Goal: Transaction & Acquisition: Purchase product/service

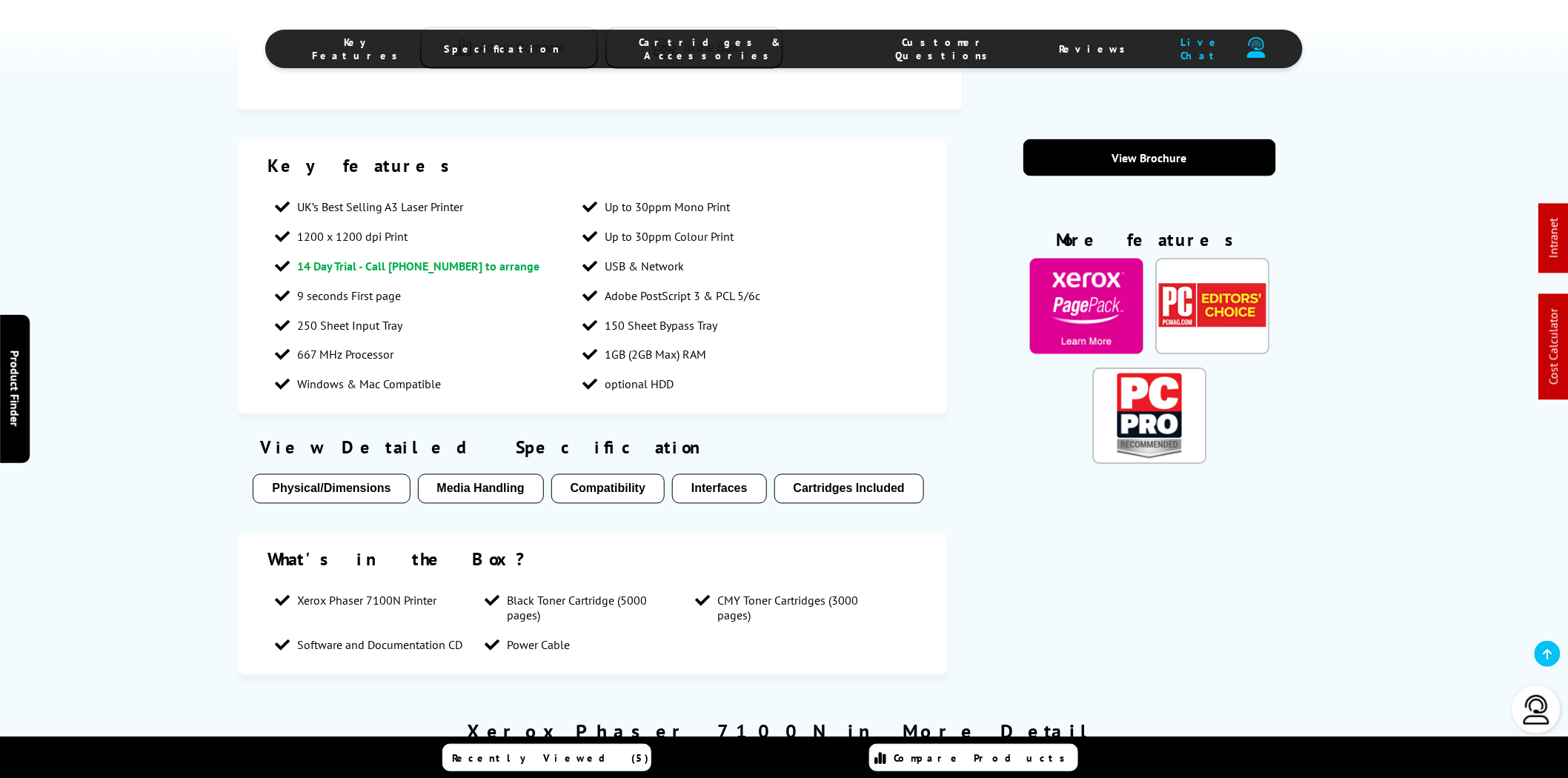
click at [734, 52] on span "Cartridges & Accessories" at bounding box center [712, 49] width 243 height 27
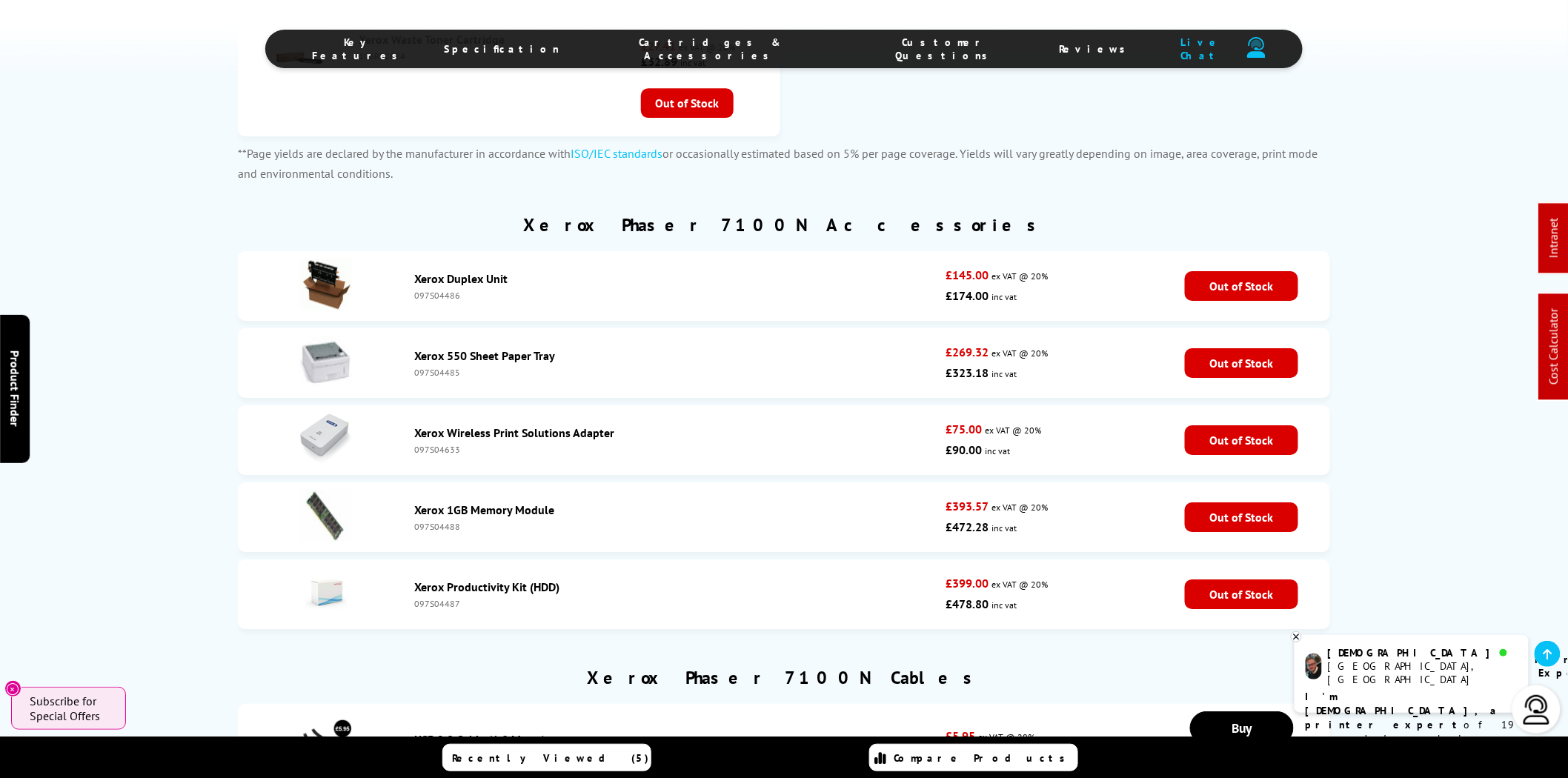
scroll to position [4133, 0]
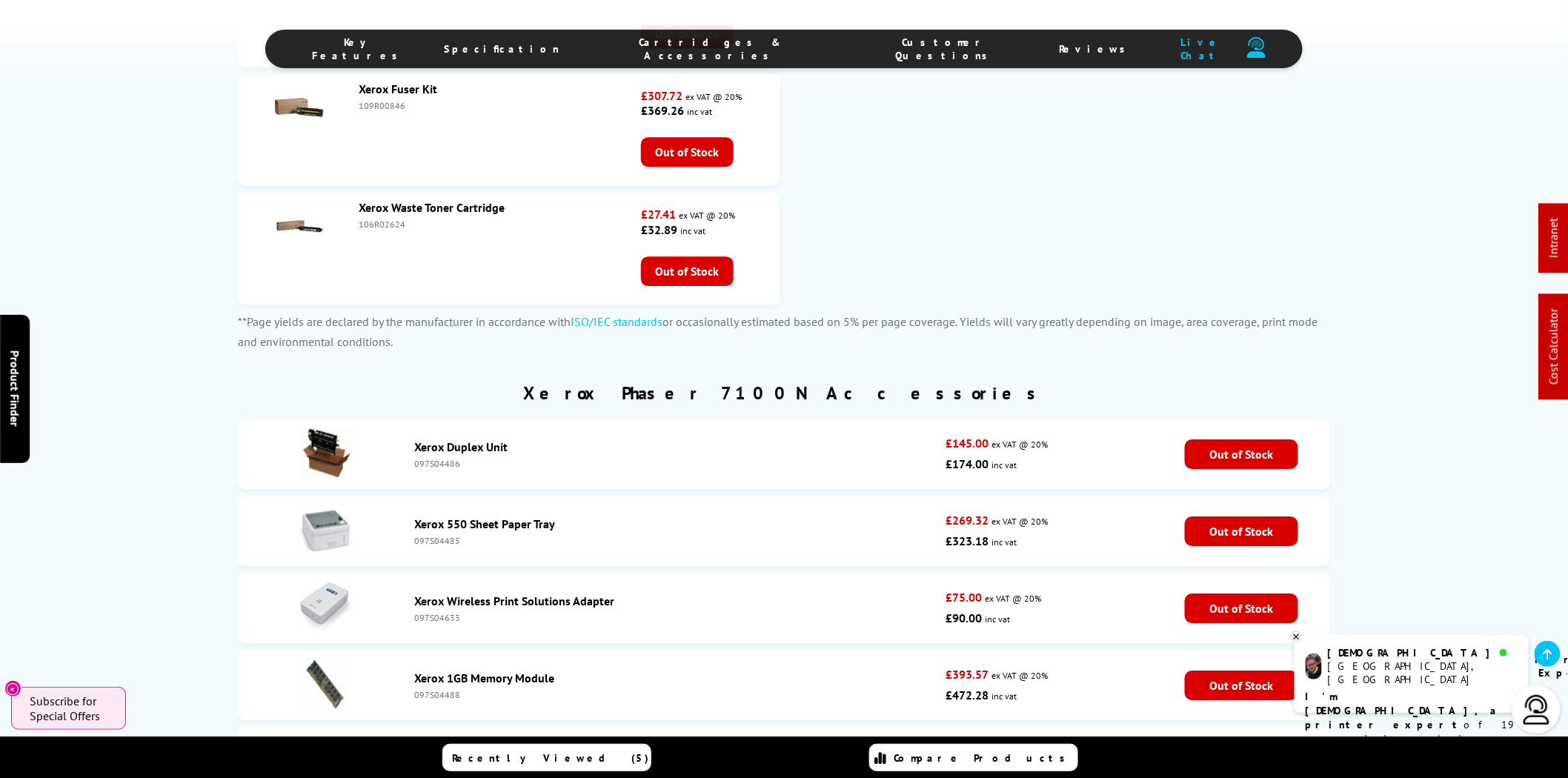
click at [448, 546] on div "097S04485" at bounding box center [676, 540] width 524 height 11
copy li "097S04485"
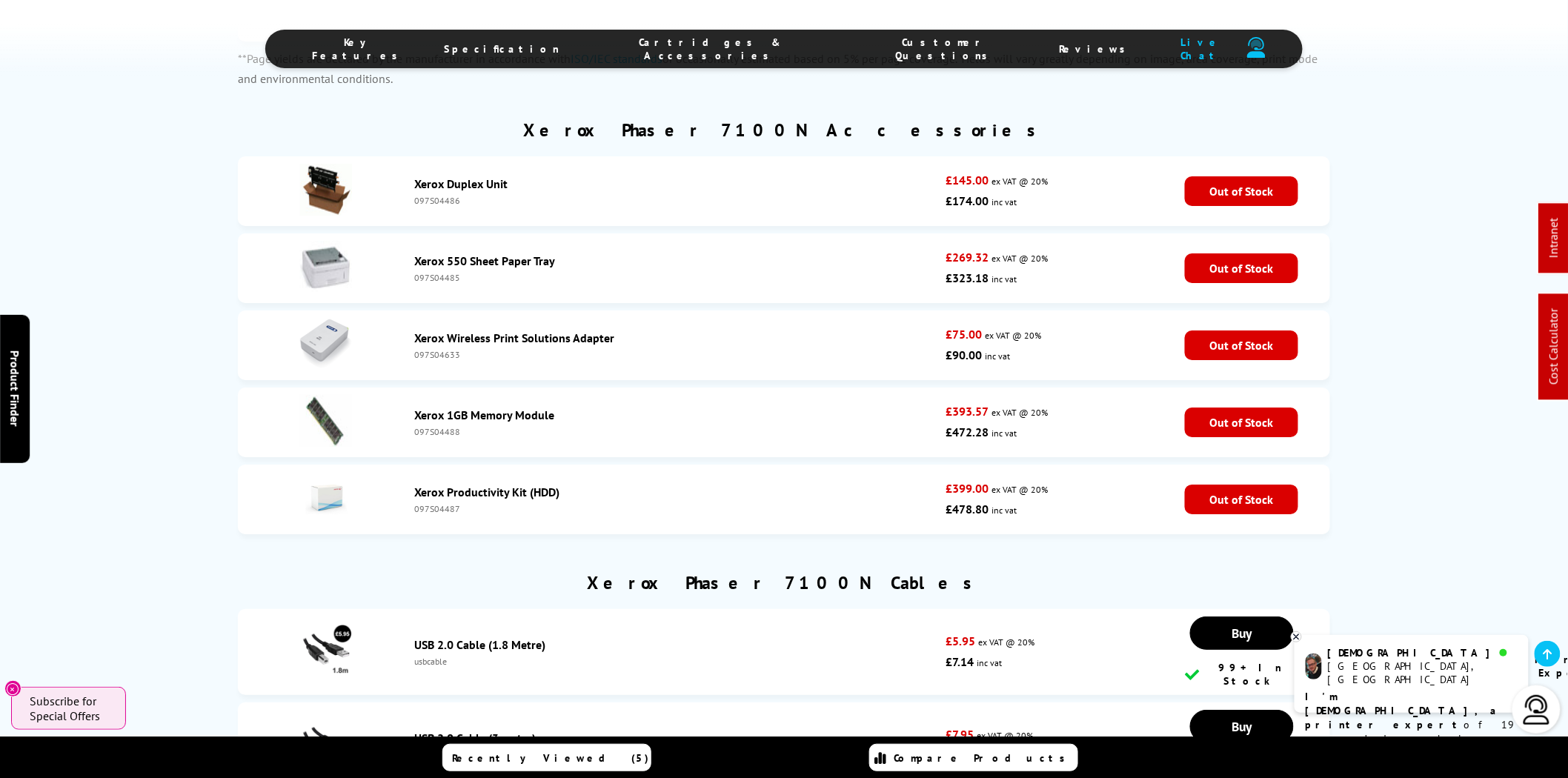
scroll to position [4270, 0]
